Goal: Information Seeking & Learning: Understand process/instructions

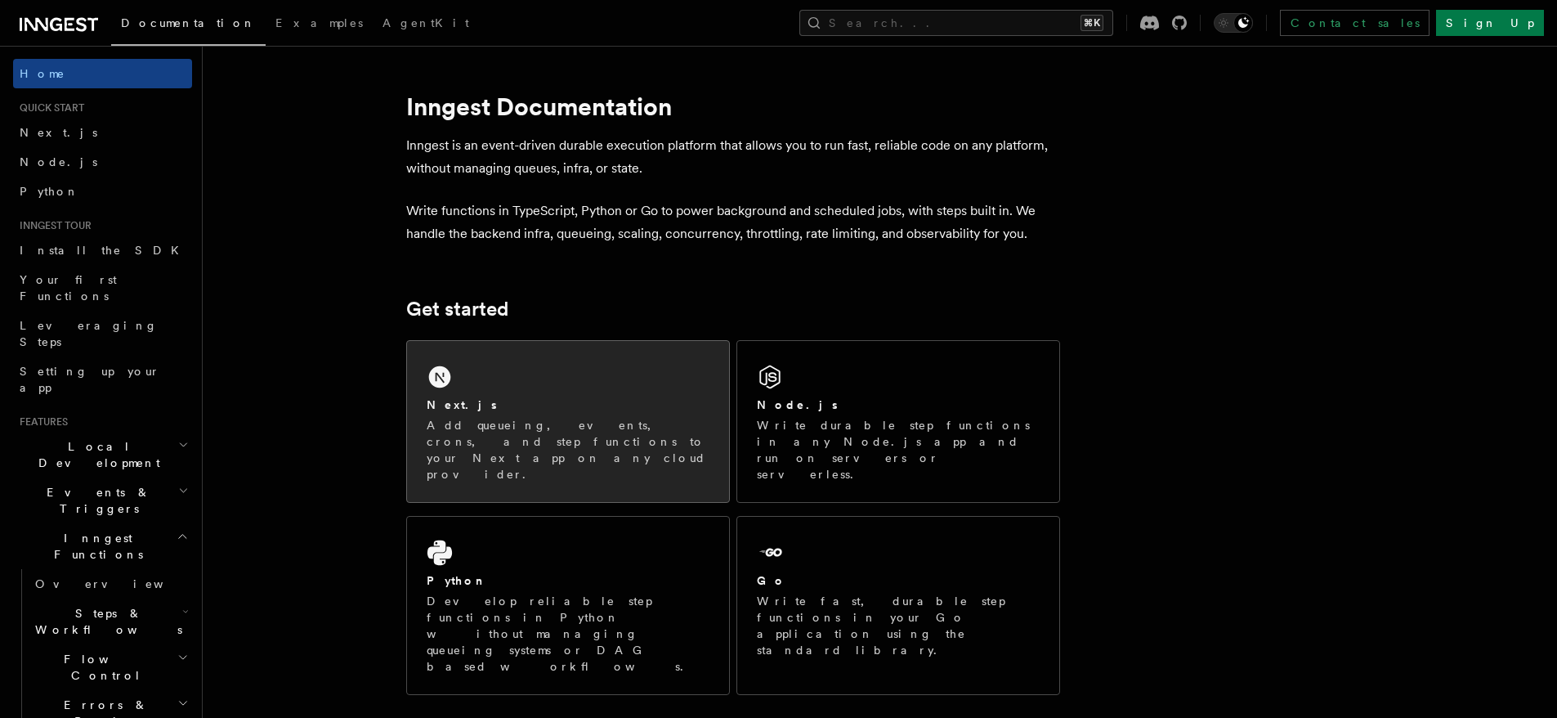
click at [531, 412] on div "Next.js" at bounding box center [568, 404] width 283 height 17
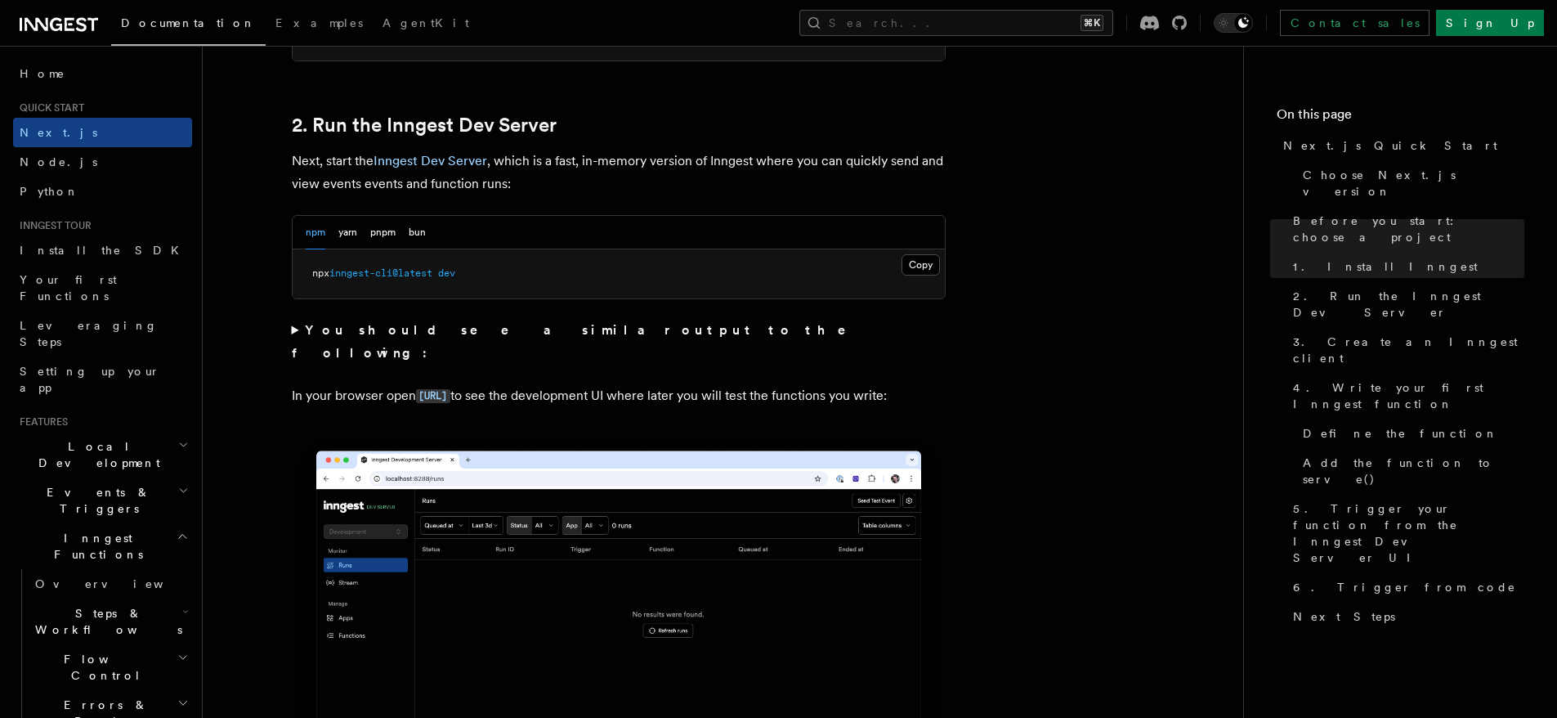
scroll to position [1222, 0]
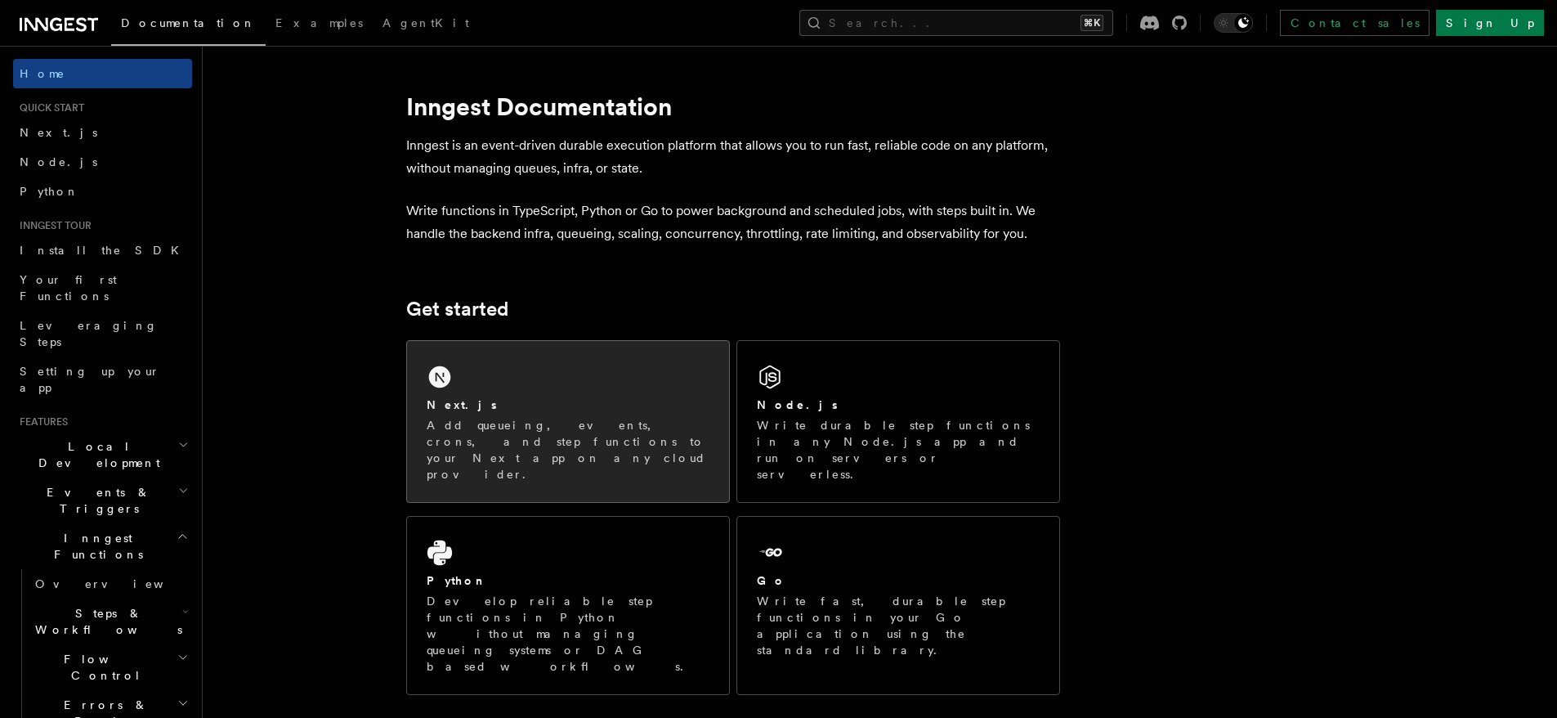
click at [534, 395] on div "Next.js Add queueing, events, crons, and step functions to your Next app on any…" at bounding box center [568, 421] width 322 height 161
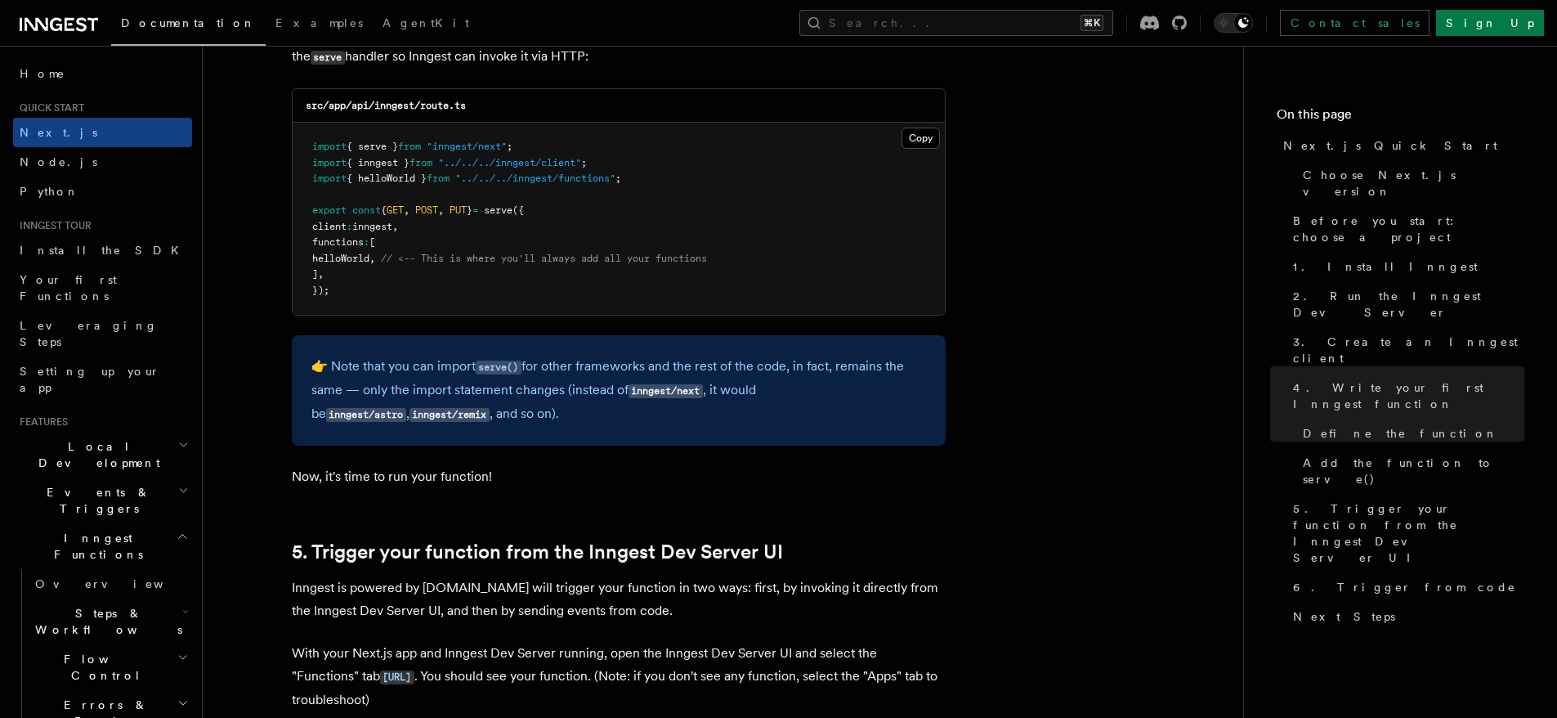
scroll to position [3639, 0]
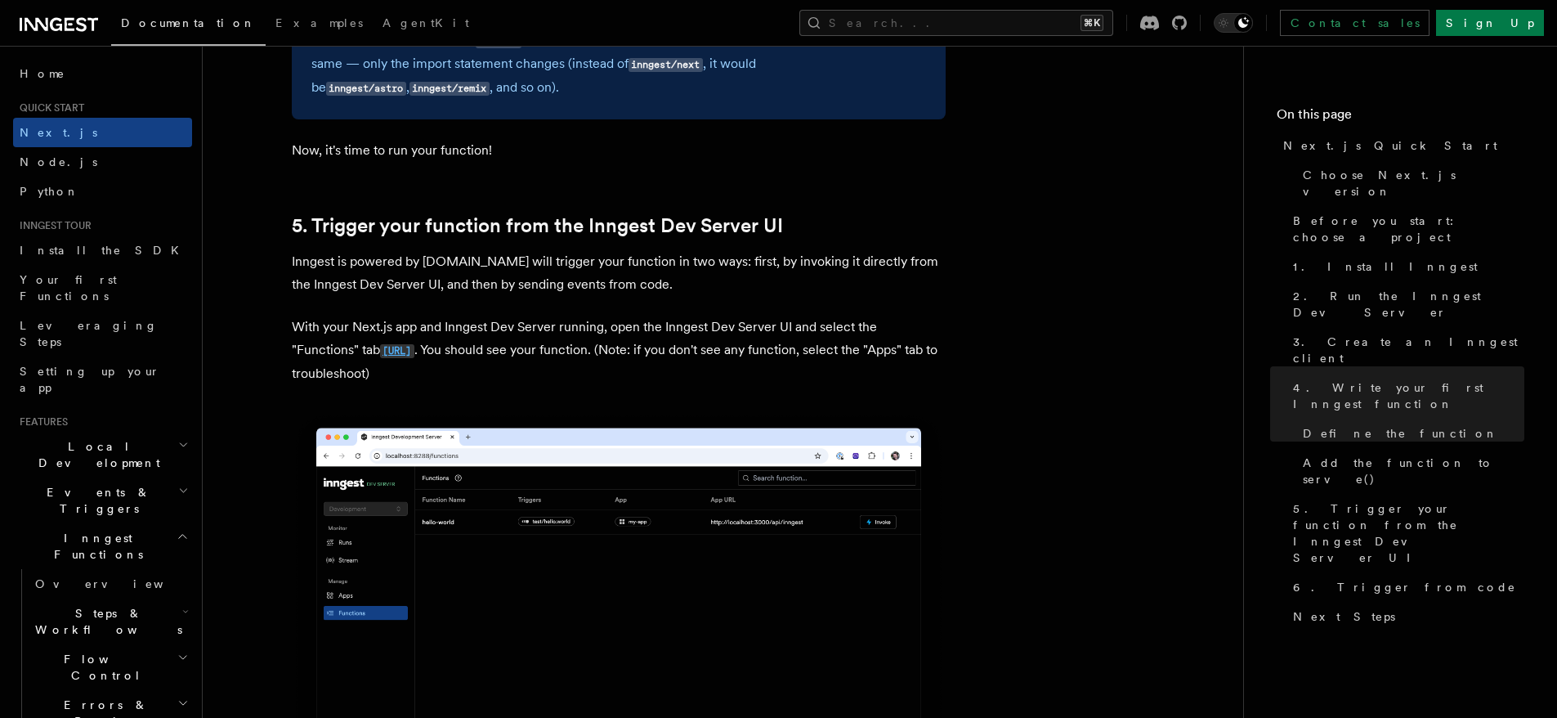
click at [414, 351] on code "http://localhost:8288/functions" at bounding box center [397, 351] width 34 height 14
